Goal: Transaction & Acquisition: Purchase product/service

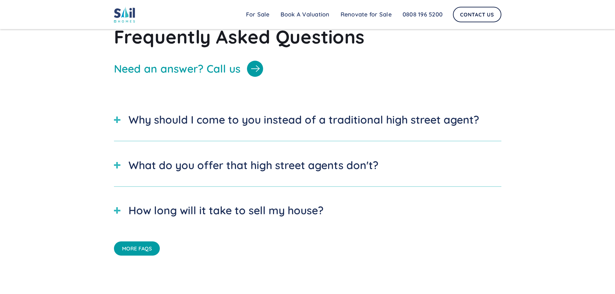
scroll to position [2140, 0]
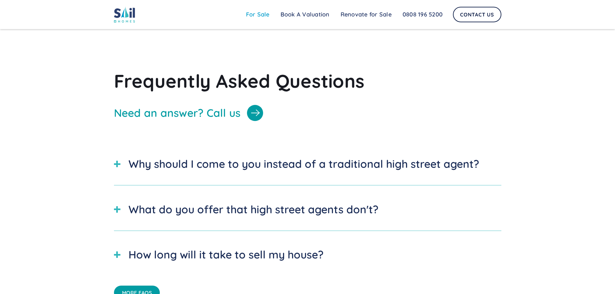
click at [259, 15] on link "For Sale" at bounding box center [257, 14] width 35 height 13
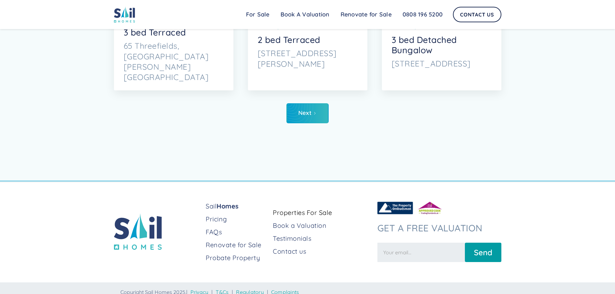
scroll to position [3201, 0]
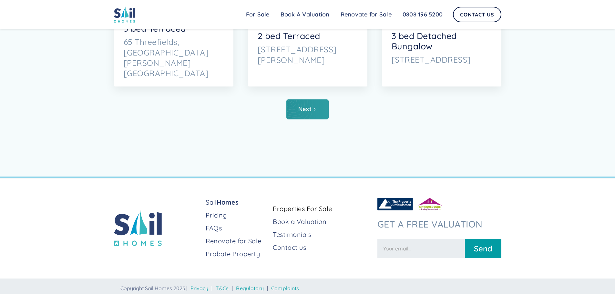
click at [297, 103] on link "Next" at bounding box center [307, 109] width 42 height 20
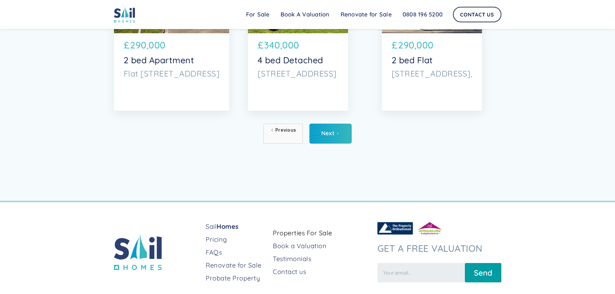
scroll to position [3205, 0]
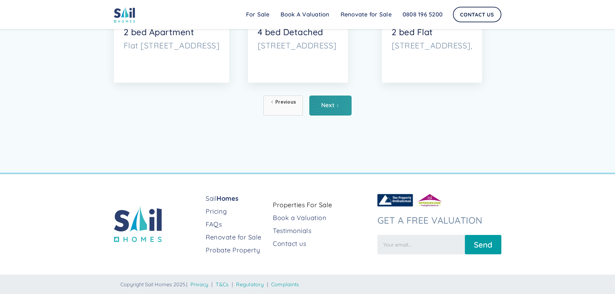
click at [337, 104] on icon "Next Page" at bounding box center [338, 106] width 4 height 4
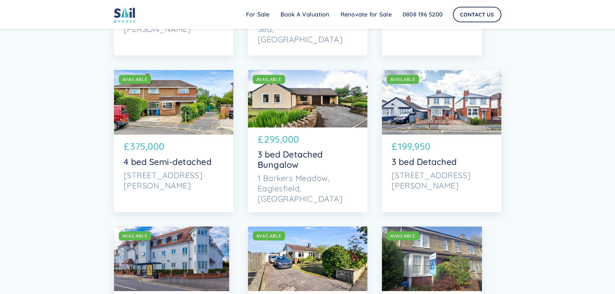
scroll to position [3075, 0]
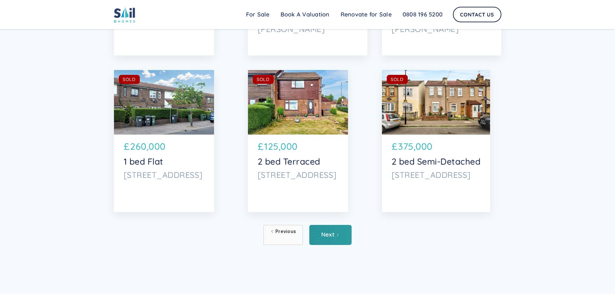
click at [337, 241] on link "Next" at bounding box center [330, 235] width 42 height 20
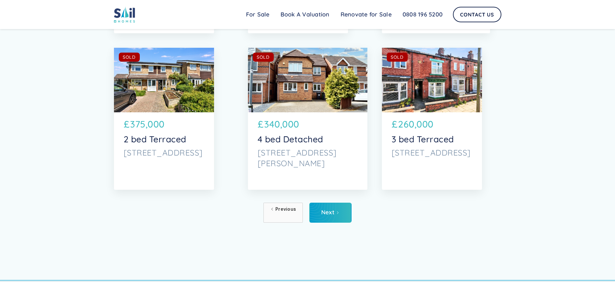
scroll to position [3110, 0]
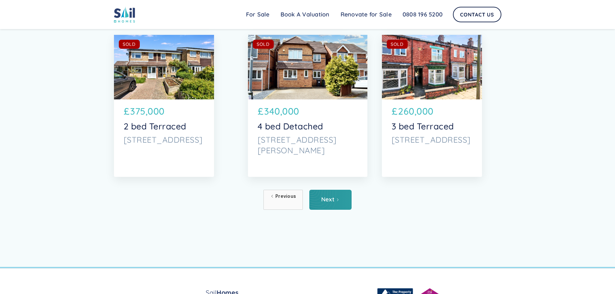
click at [341, 202] on link "Next" at bounding box center [330, 200] width 42 height 20
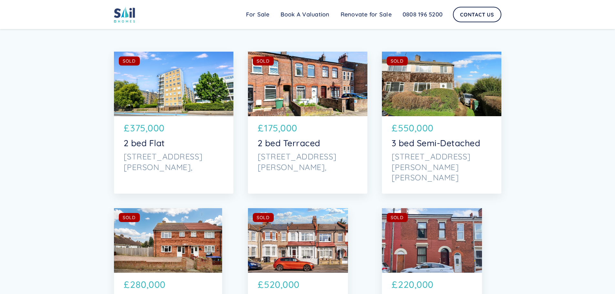
scroll to position [2710, 0]
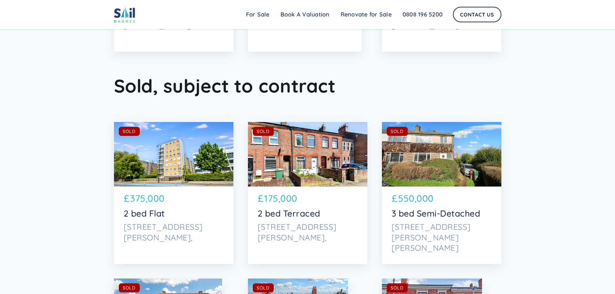
click at [152, 200] on p "375,000" at bounding box center [147, 198] width 35 height 14
